Goal: Find contact information: Find contact information

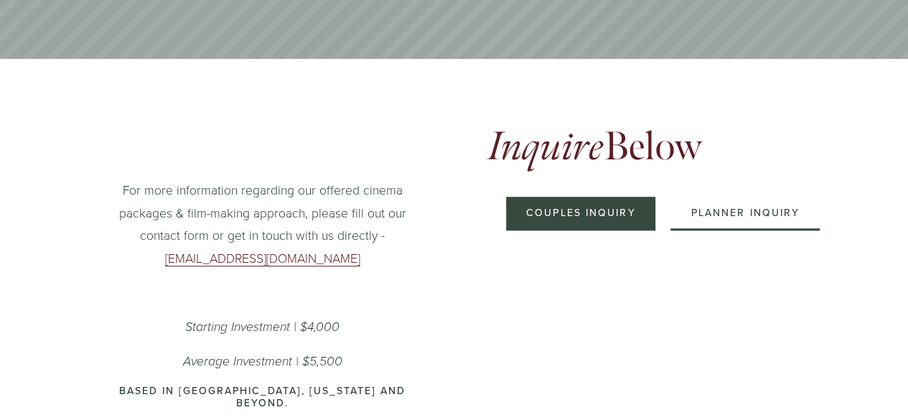
scroll to position [503, 0]
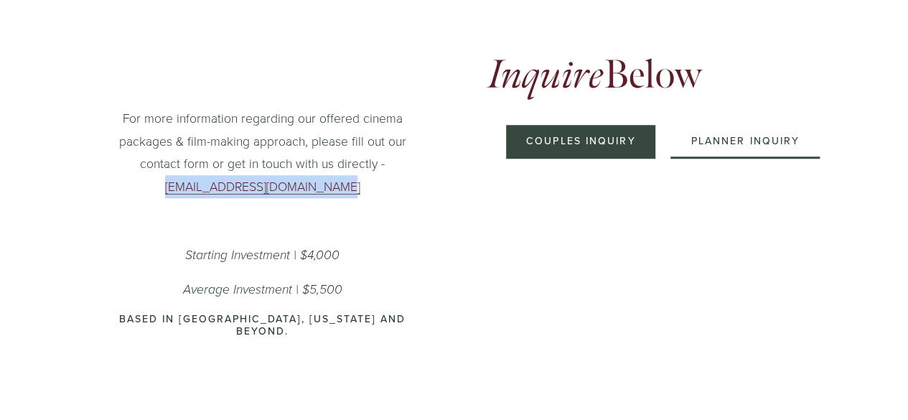
drag, startPoint x: 372, startPoint y: 192, endPoint x: 179, endPoint y: 188, distance: 193.2
click at [179, 188] on p "For more information regarding our offered cinema packages & film-making approa…" at bounding box center [262, 152] width 313 height 90
copy link "Contact@NextChapterFilm.com"
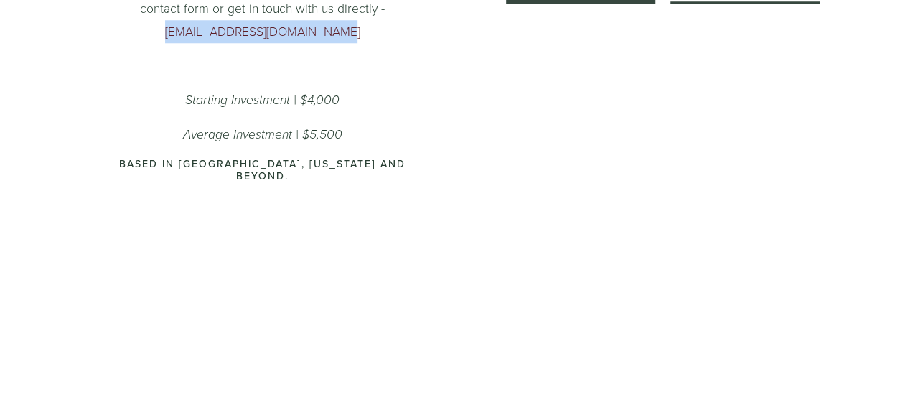
scroll to position [718, 0]
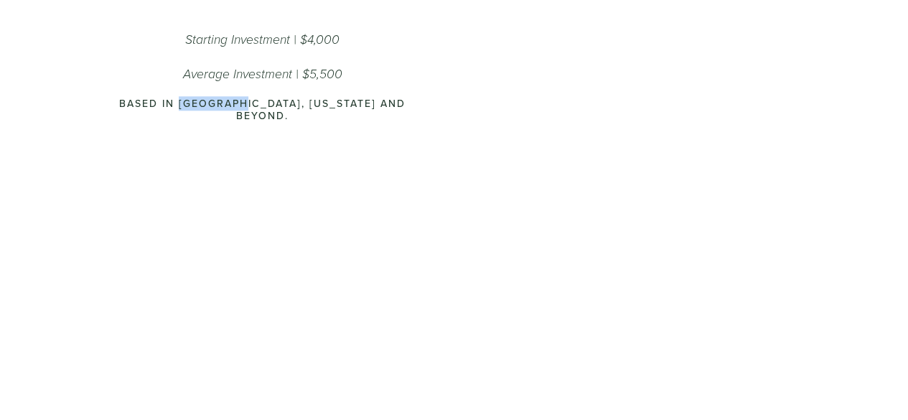
drag, startPoint x: 178, startPoint y: 111, endPoint x: 240, endPoint y: 111, distance: 61.8
click at [240, 111] on p "Based in San Diego, California and beyond." at bounding box center [262, 110] width 313 height 24
copy p "San Diego"
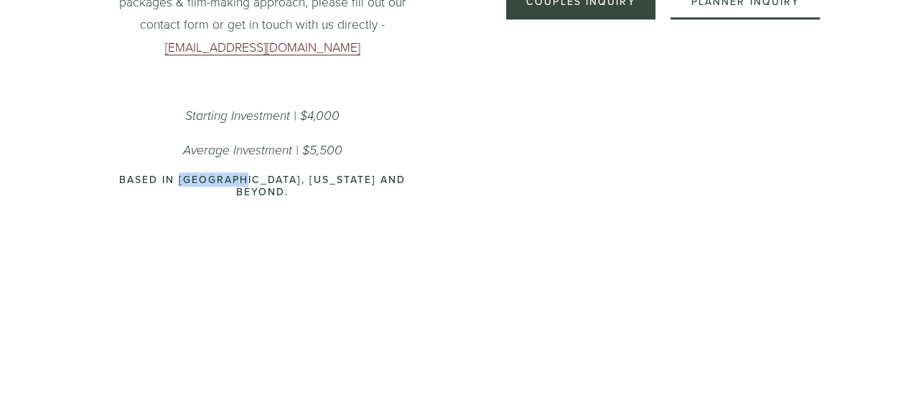
scroll to position [503, 0]
